Goal: Information Seeking & Learning: Learn about a topic

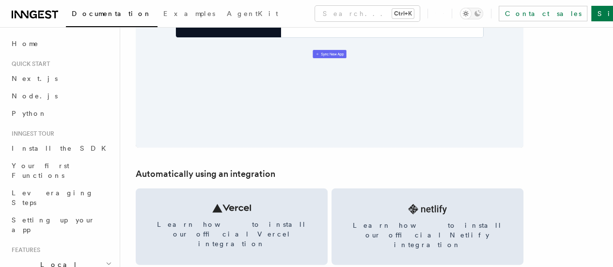
scroll to position [1223, 0]
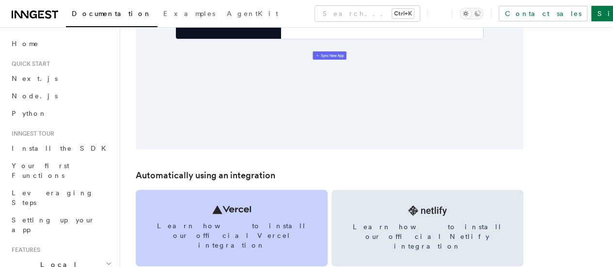
click at [302, 190] on link "Learn how to install our official Vercel integration" at bounding box center [232, 228] width 192 height 77
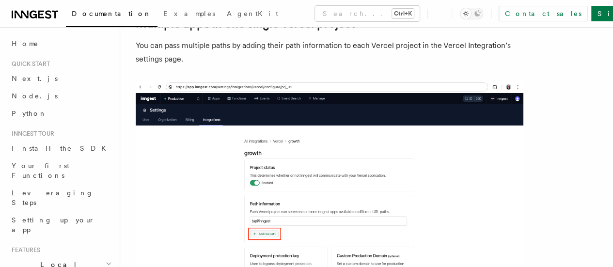
scroll to position [1411, 0]
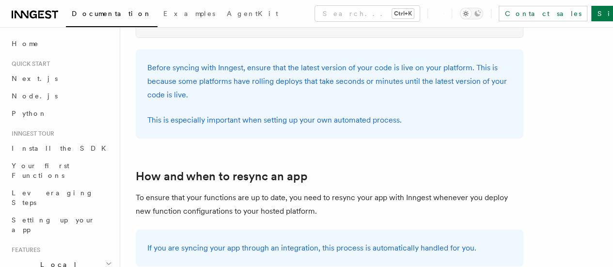
scroll to position [1572, 0]
click at [394, 191] on p "To ensure that your functions are up to date, you need to resync your app with …" at bounding box center [330, 204] width 388 height 27
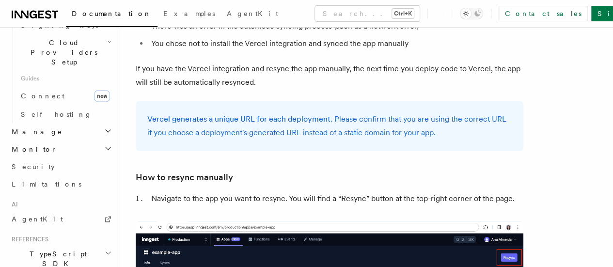
scroll to position [622, 0]
click at [105, 248] on icon "button" at bounding box center [108, 252] width 7 height 8
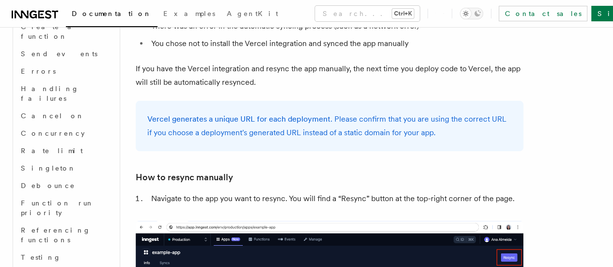
scroll to position [942, 0]
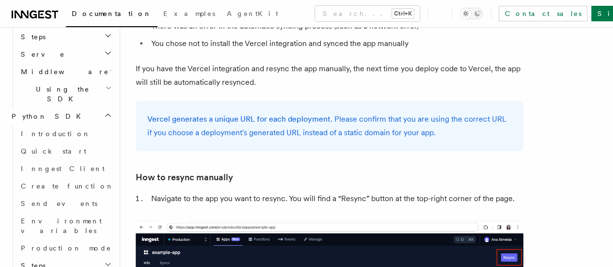
scroll to position [1170, 0]
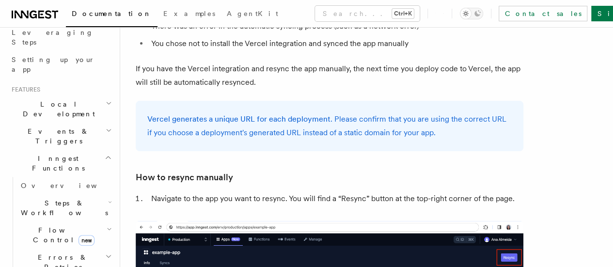
scroll to position [158, 0]
click at [106, 102] on icon "button" at bounding box center [109, 106] width 6 height 8
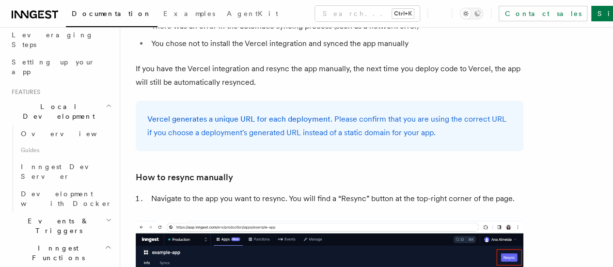
click at [105, 212] on h2 "Events & Triggers" at bounding box center [61, 225] width 106 height 27
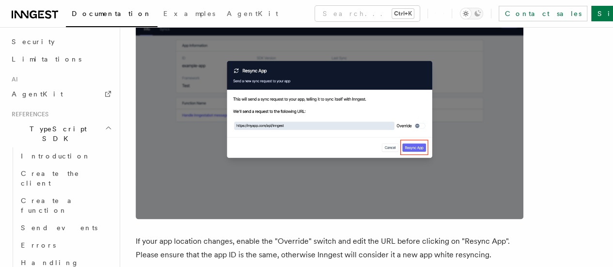
scroll to position [1773, 0]
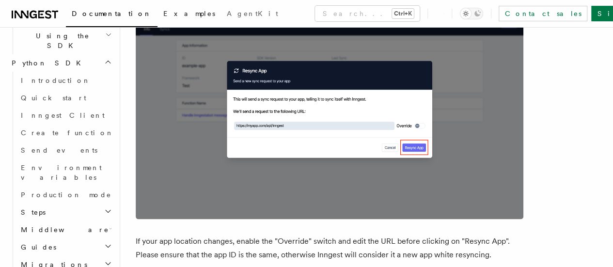
click at [163, 15] on span "Examples" at bounding box center [189, 14] width 52 height 8
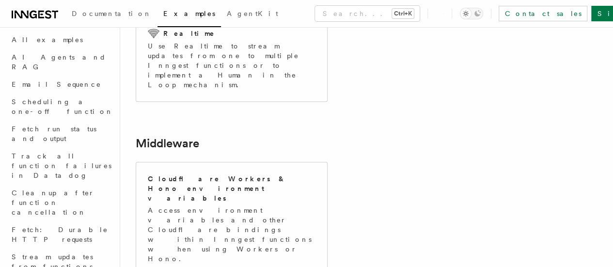
scroll to position [345, 0]
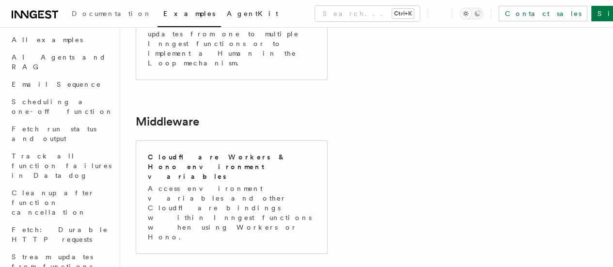
click at [227, 16] on span "AgentKit" at bounding box center [252, 14] width 51 height 8
